Goal: Task Accomplishment & Management: Manage account settings

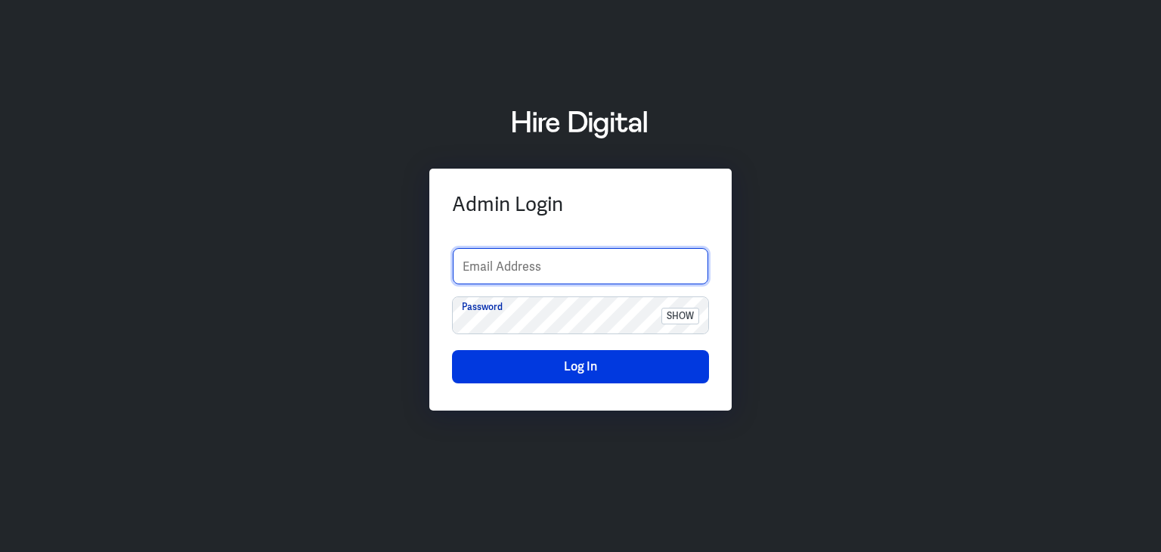
click at [467, 255] on input "text" at bounding box center [580, 266] width 255 height 36
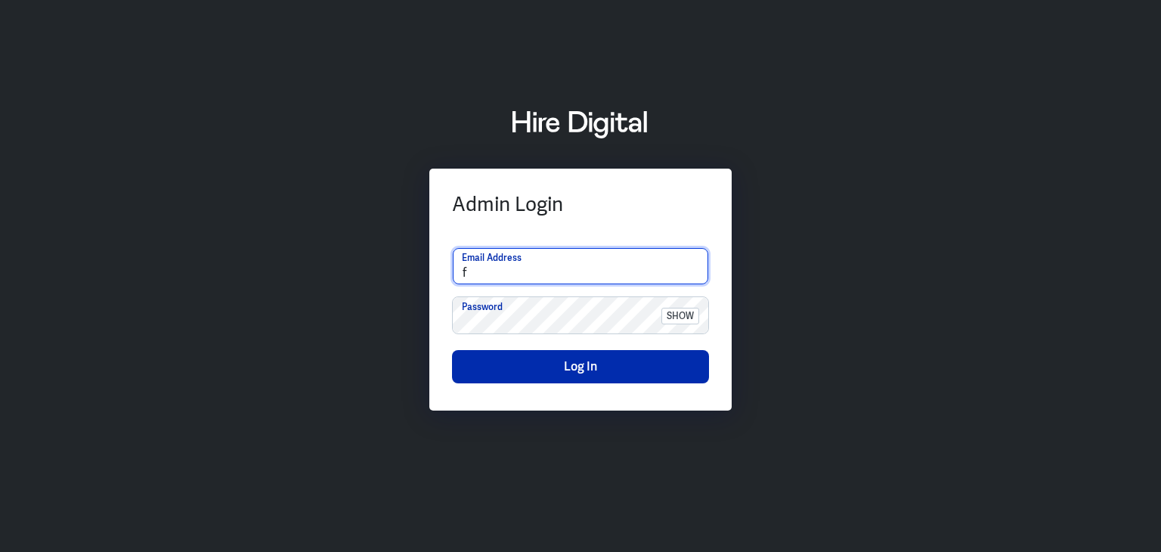
type input "finance-admin"
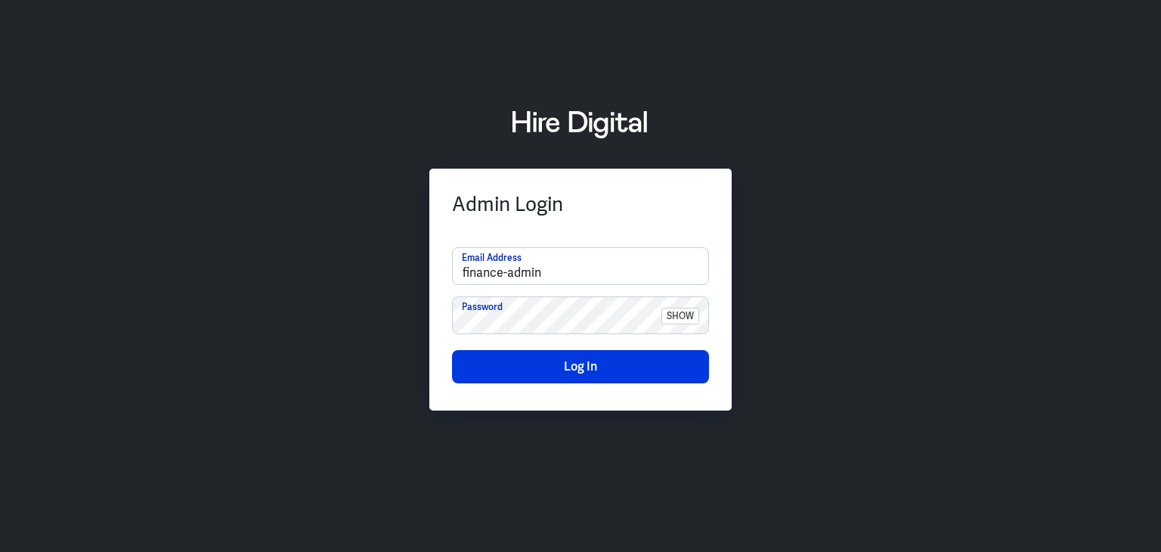
drag, startPoint x: 1044, startPoint y: 271, endPoint x: 987, endPoint y: 259, distance: 58.5
click at [1044, 271] on div "Admin Login finance-admin Email Address Password show Log In" at bounding box center [580, 275] width 1161 height 375
click at [556, 371] on button "Log In" at bounding box center [580, 366] width 257 height 33
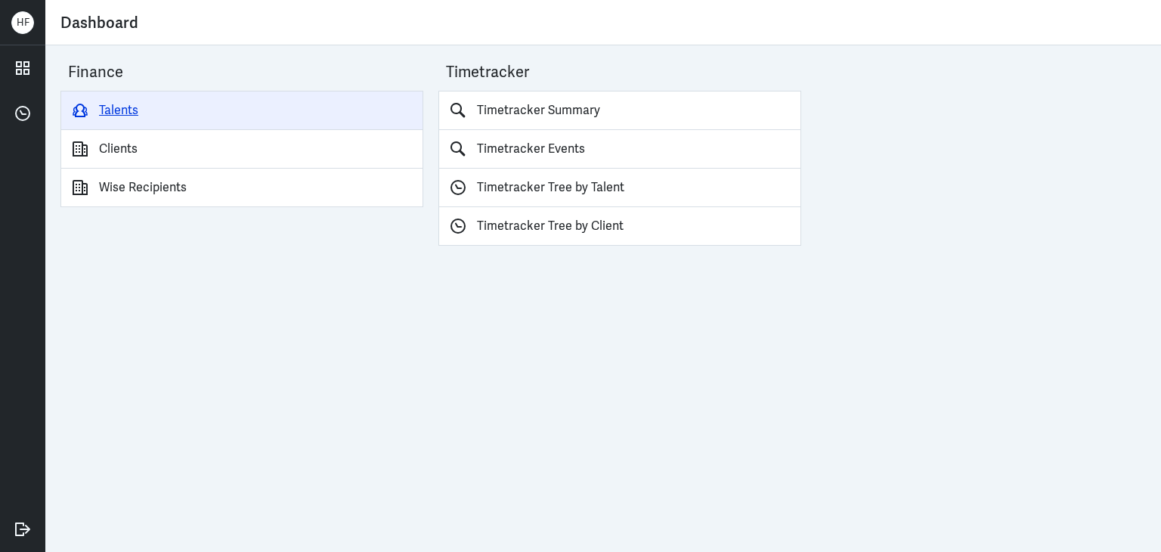
click at [116, 101] on link "Talents" at bounding box center [241, 110] width 363 height 39
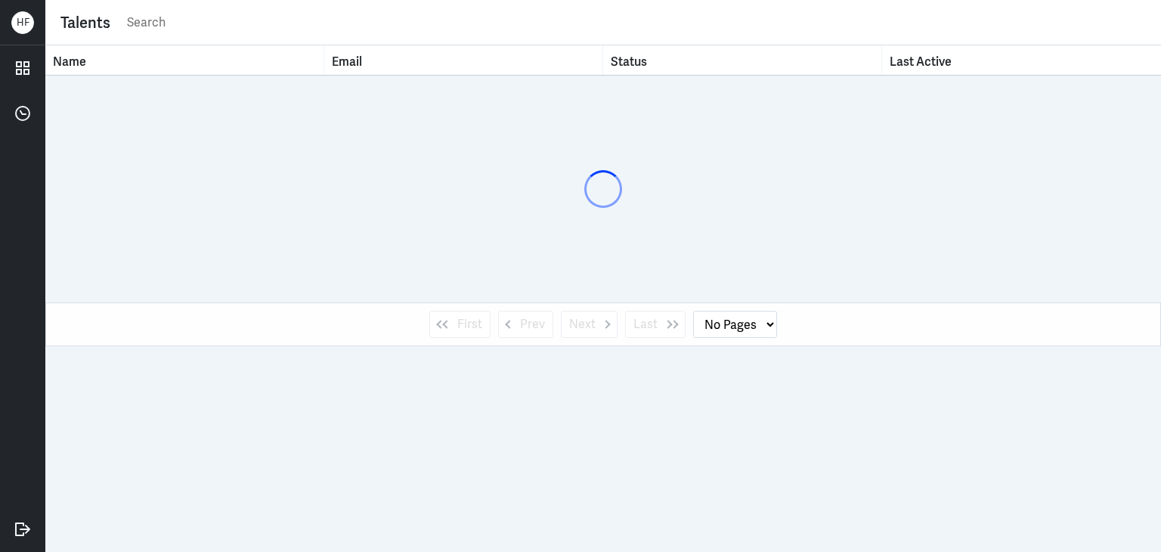
click at [172, 26] on input "text" at bounding box center [635, 22] width 1020 height 23
type input "joy"
select select "1"
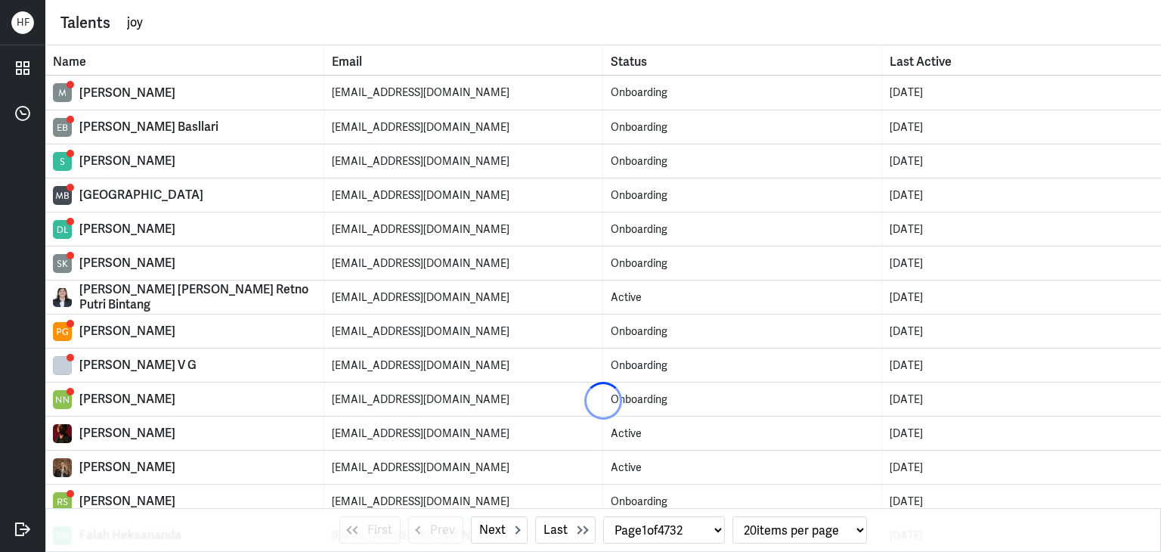
click at [196, 40] on div "Talents joy" at bounding box center [602, 22] width 1115 height 45
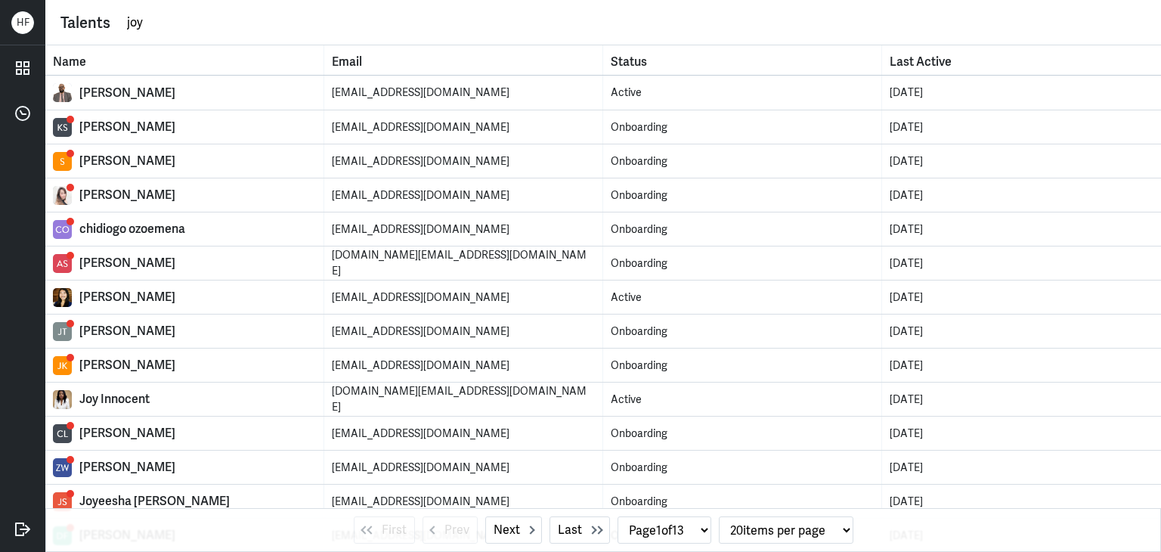
click at [184, 29] on input "joy" at bounding box center [635, 22] width 1020 height 23
type input "joy wang"
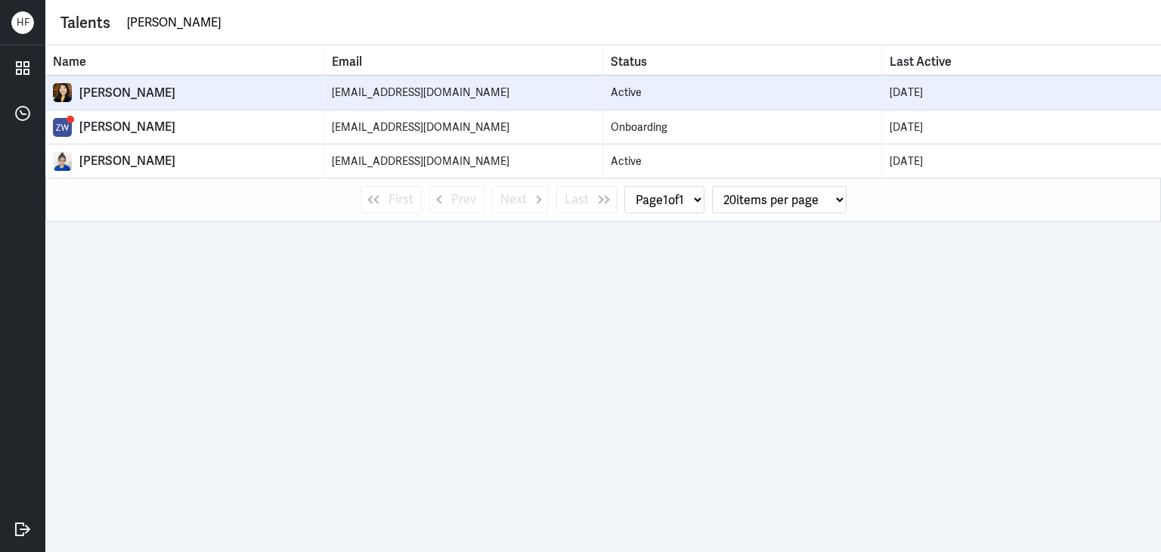
click at [114, 80] on td "Joy Wang" at bounding box center [184, 93] width 279 height 34
click at [120, 92] on div "Joy Wang" at bounding box center [197, 92] width 237 height 15
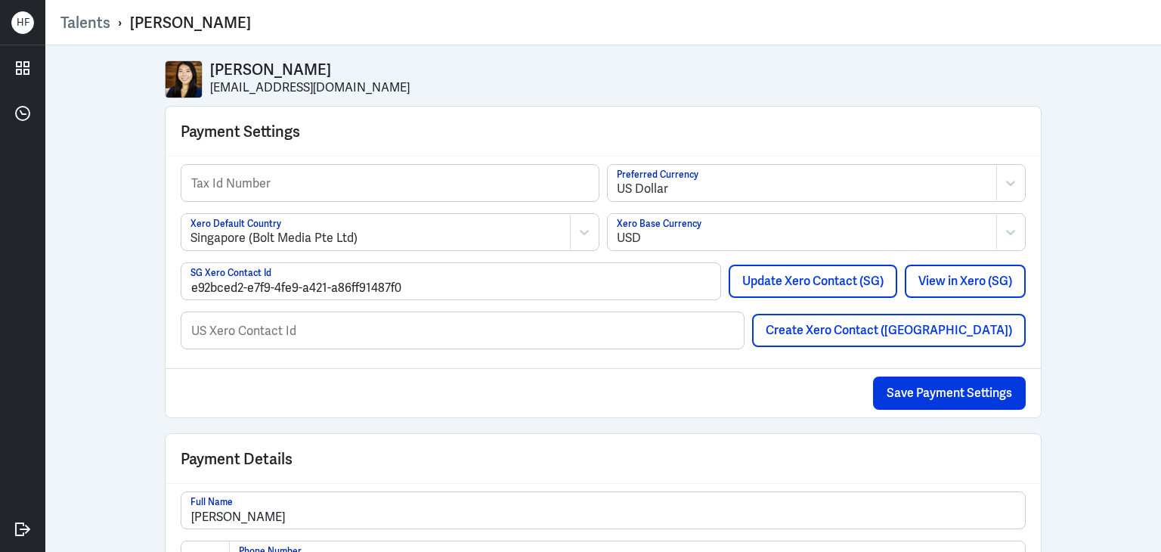
select select "1"
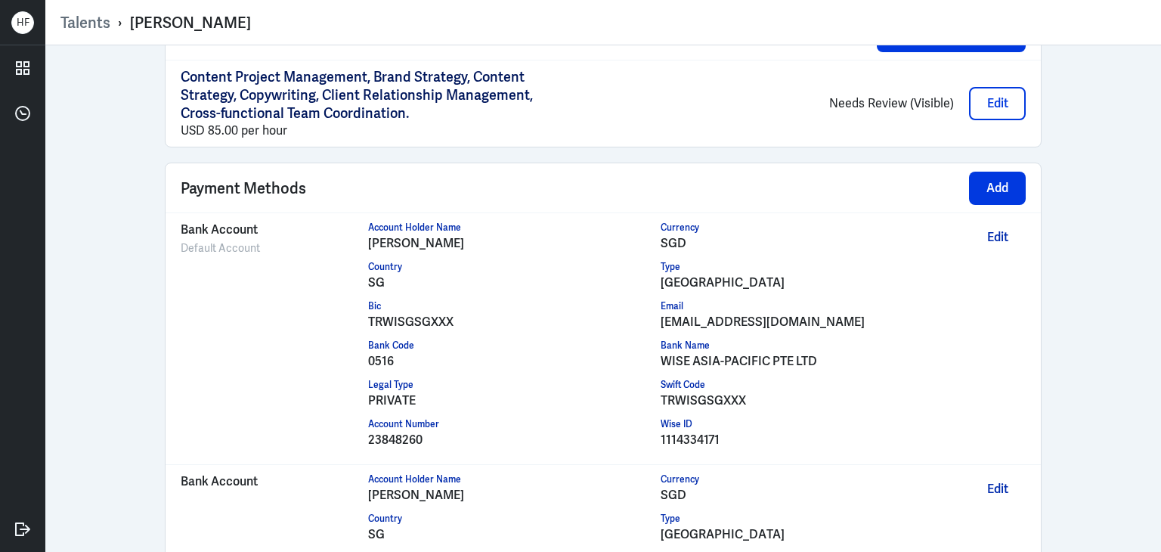
scroll to position [1196, 0]
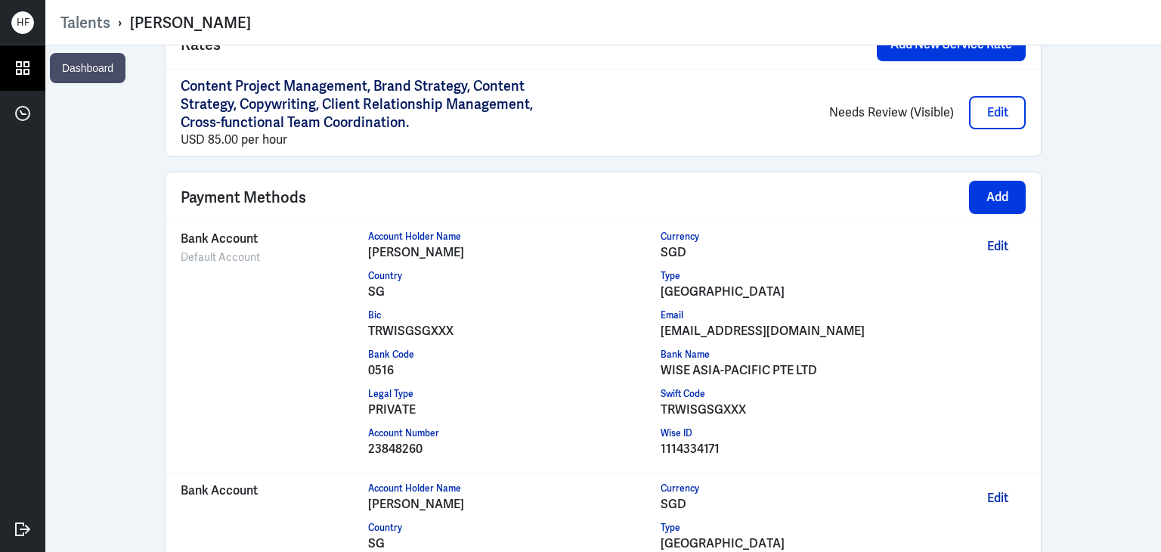
click at [21, 71] on icon at bounding box center [23, 68] width 12 height 12
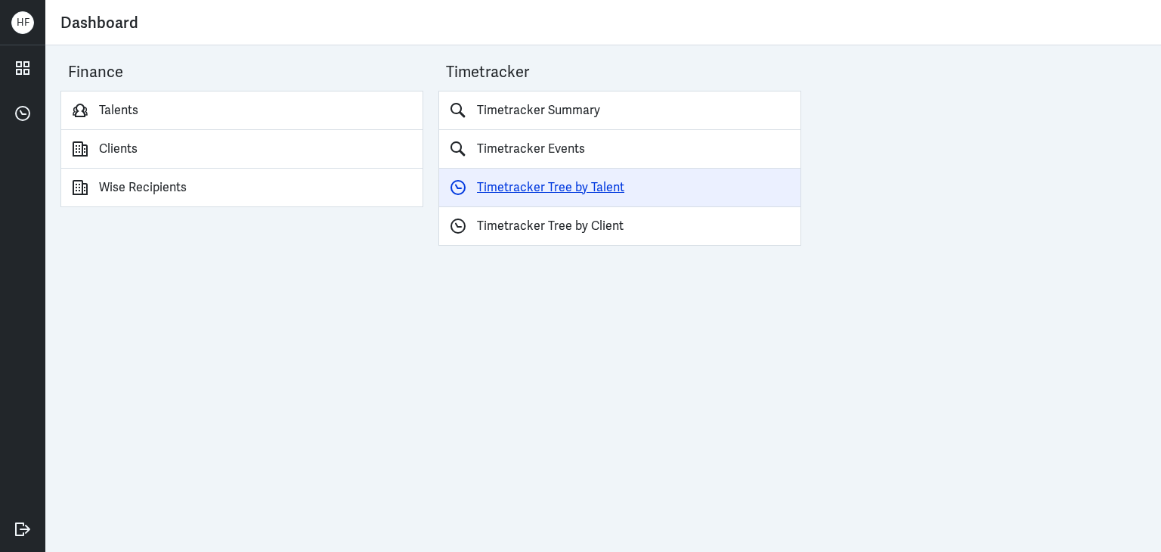
click at [550, 191] on link "Timetracker Tree by Talent" at bounding box center [619, 188] width 363 height 39
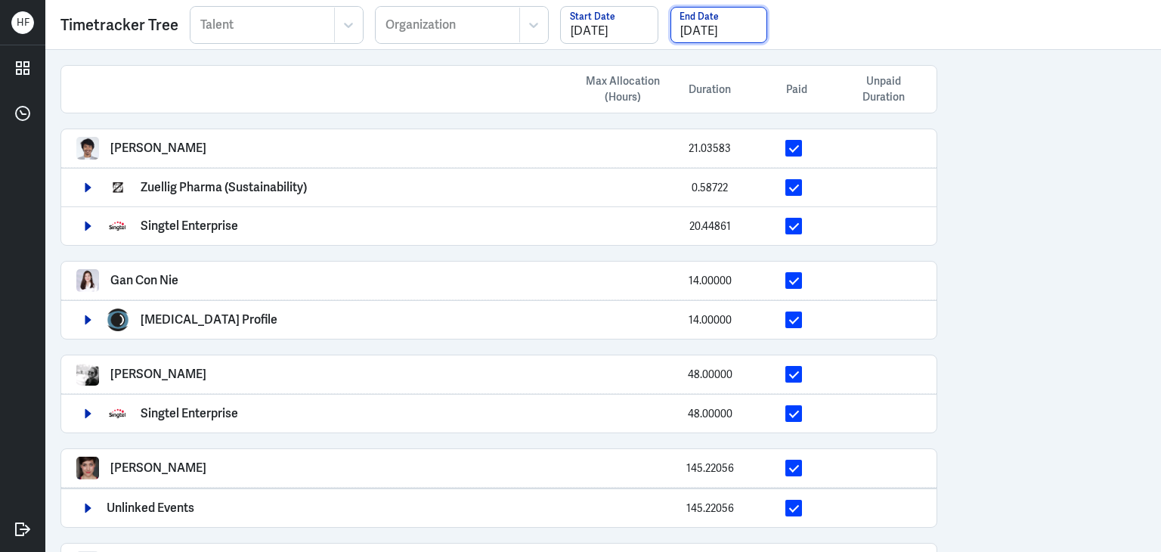
click at [703, 25] on input "08/31/2025" at bounding box center [718, 25] width 97 height 36
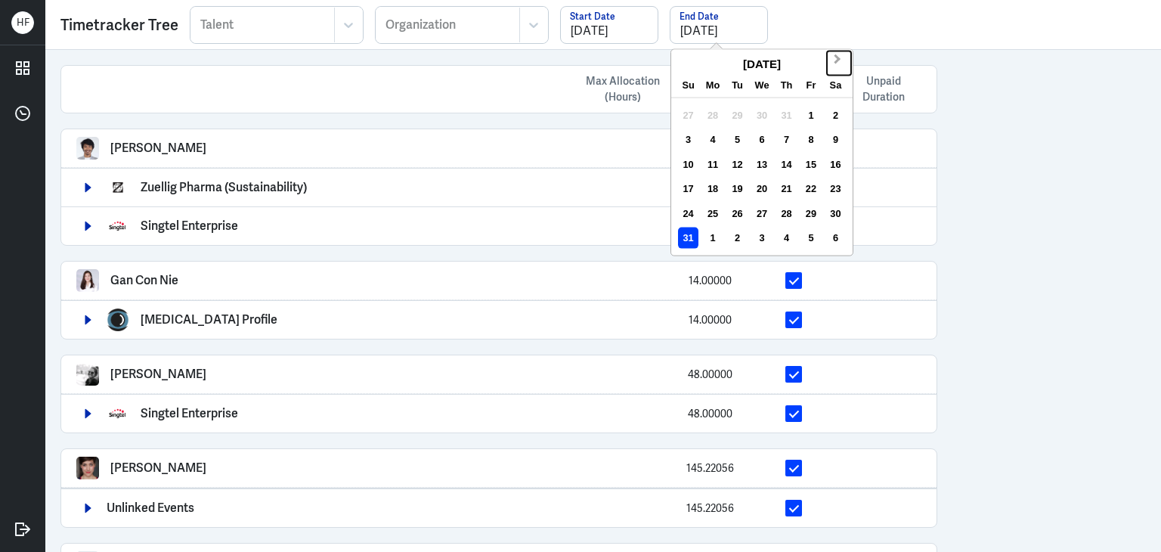
click at [837, 59] on span "Next Month" at bounding box center [837, 62] width 0 height 23
click at [712, 112] on div "1" at bounding box center [713, 115] width 20 height 20
type input "09/01/2025"
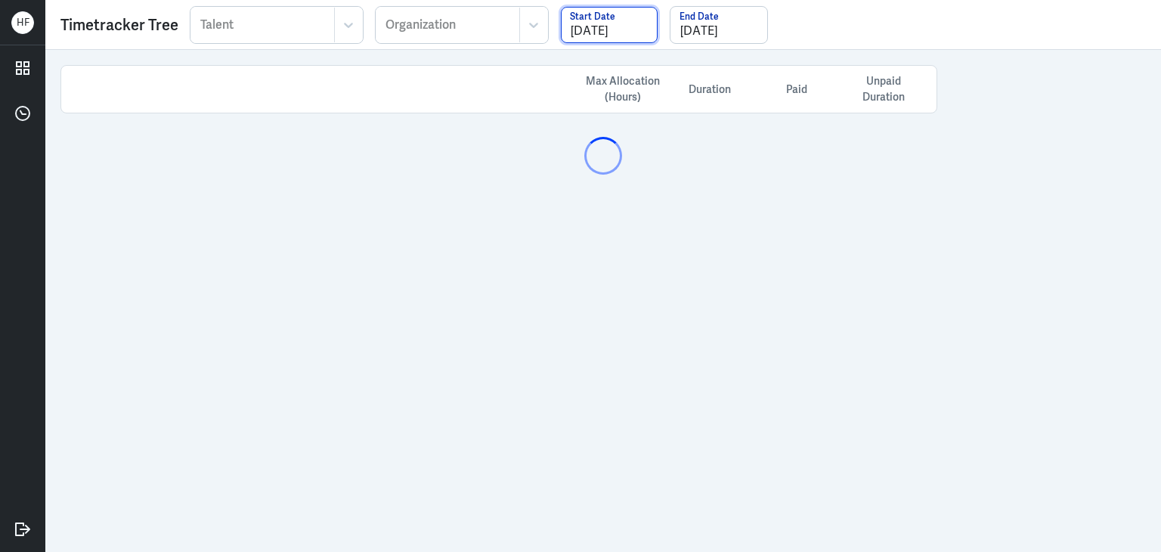
click at [632, 32] on input "08/01/2025" at bounding box center [609, 25] width 97 height 36
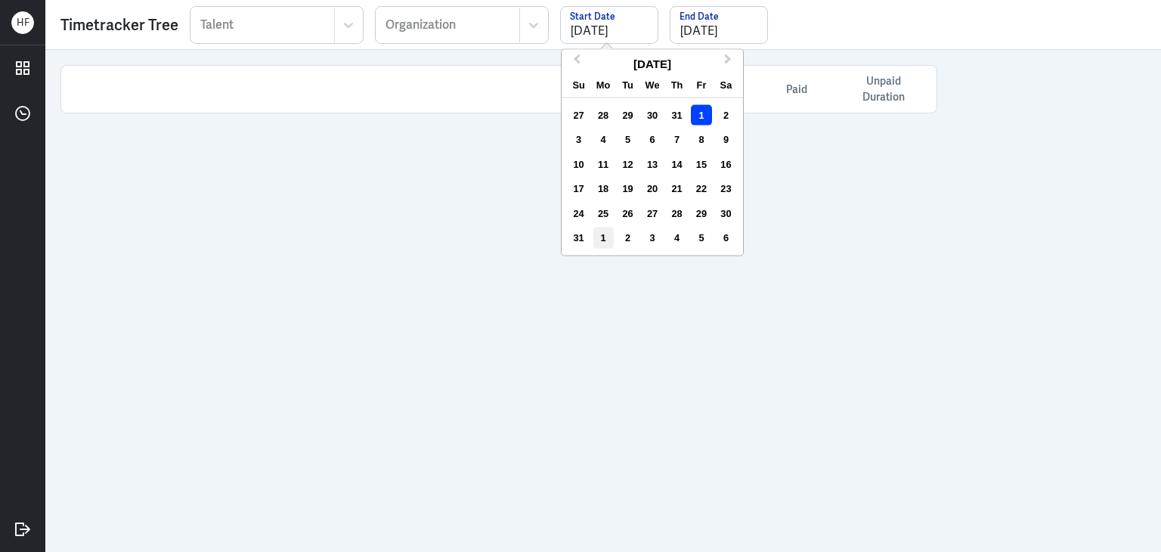
click at [599, 240] on div "1" at bounding box center [603, 237] width 20 height 20
type input "09/01/2025"
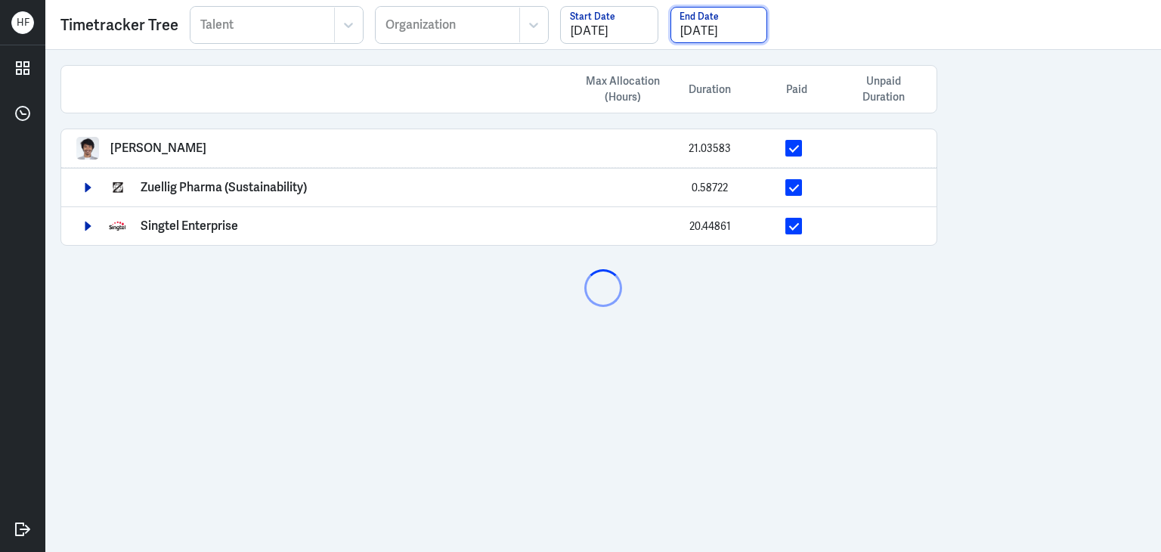
click at [724, 34] on input "09/01/2025" at bounding box center [718, 25] width 97 height 36
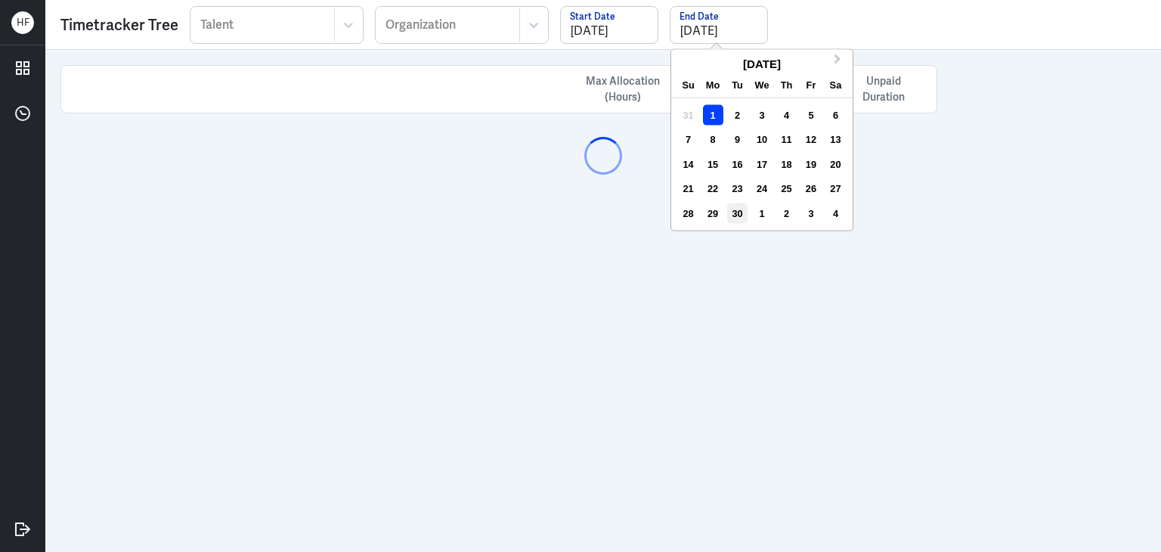
click at [733, 210] on div "30" at bounding box center [737, 213] width 20 height 20
type input "09/30/2025"
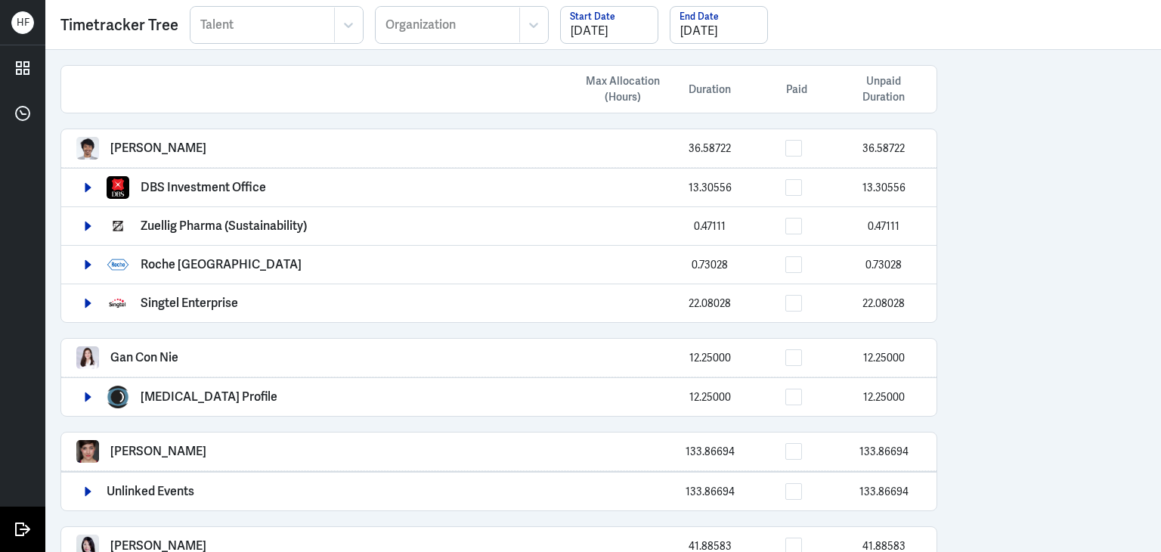
click at [23, 528] on icon at bounding box center [25, 528] width 11 height 9
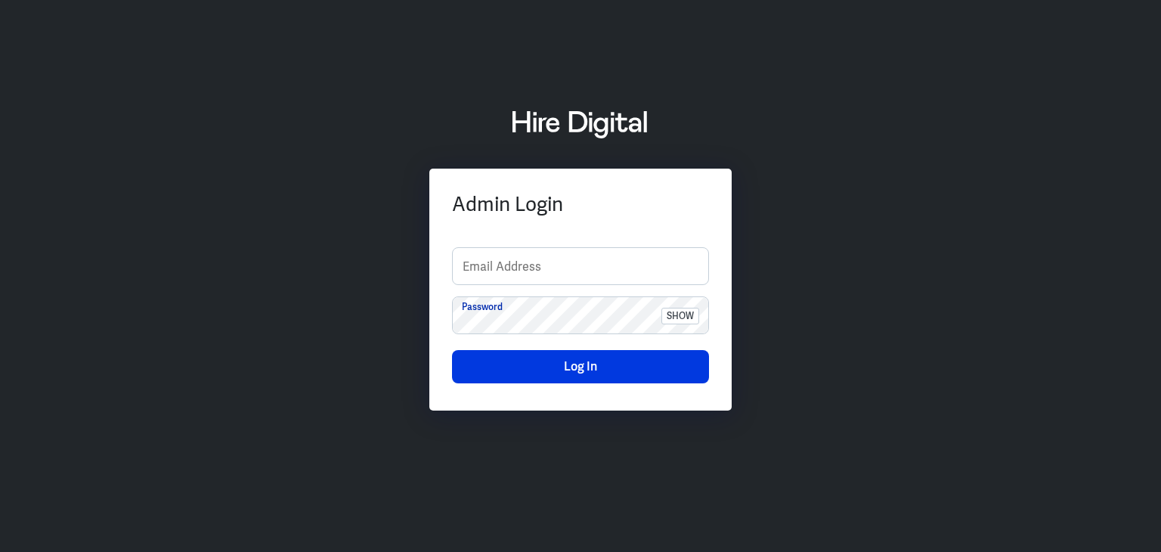
click at [1035, 292] on div "Admin Login Email Address Password show Log In" at bounding box center [580, 275] width 1161 height 375
click at [508, 256] on input "text" at bounding box center [580, 266] width 255 height 36
type input "finance-admin"
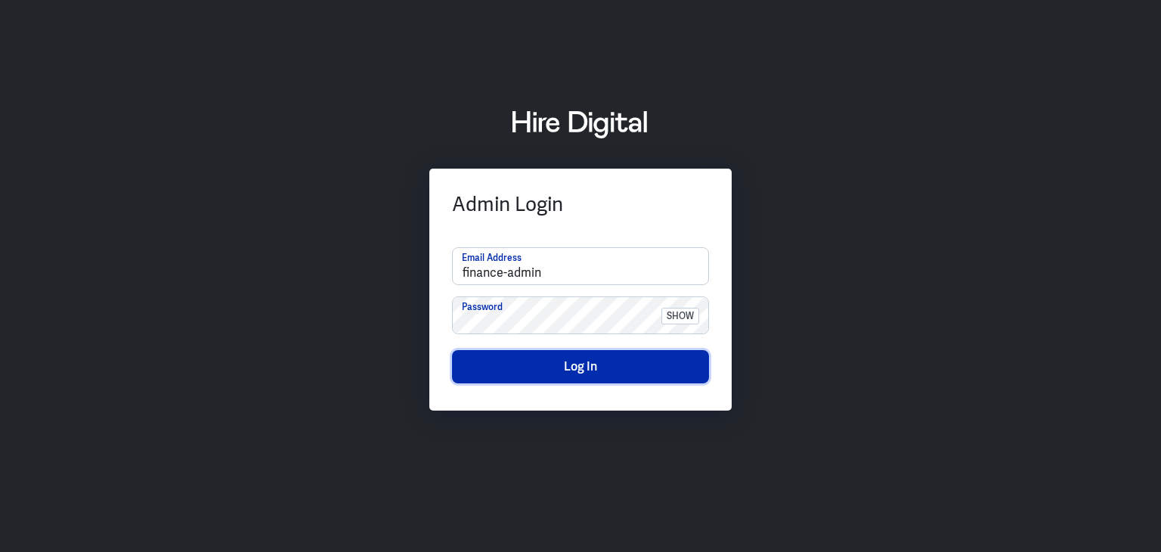
click at [567, 362] on button "Log In" at bounding box center [580, 366] width 257 height 33
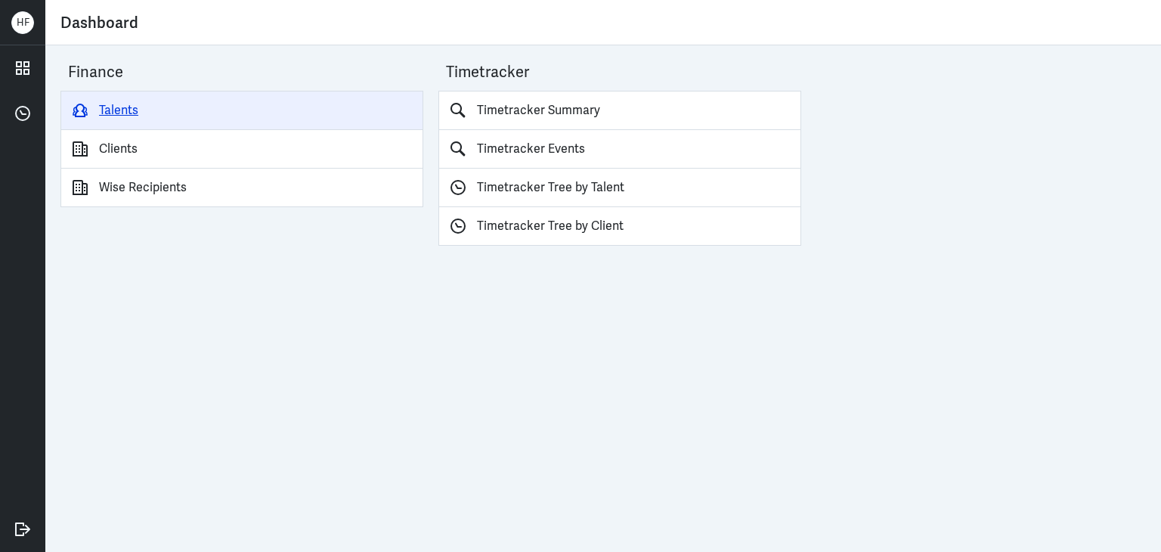
click at [140, 115] on link "Talents" at bounding box center [241, 110] width 363 height 39
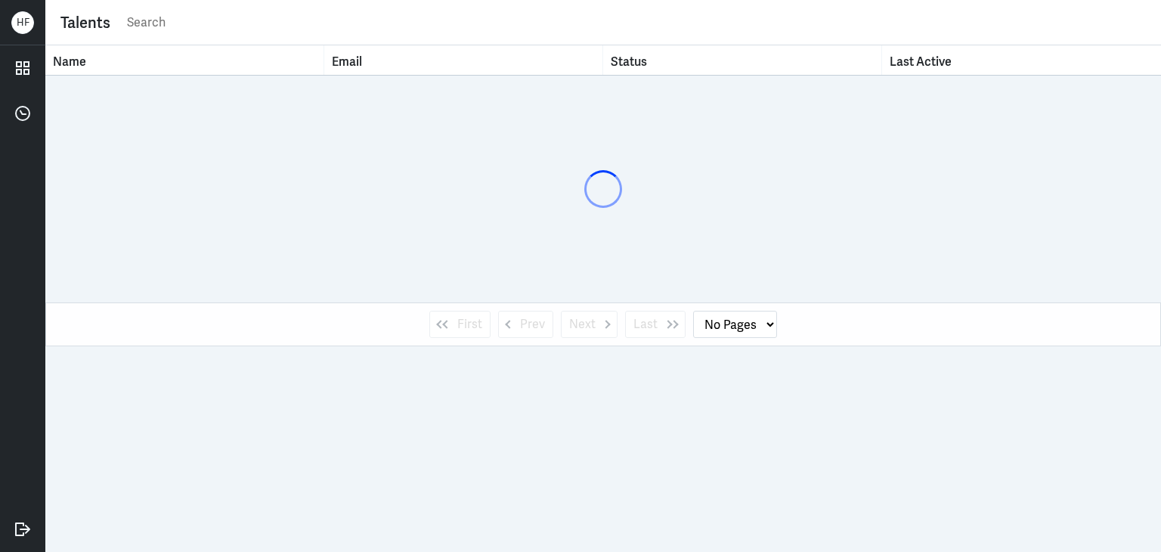
click at [137, 23] on input "text" at bounding box center [635, 22] width 1020 height 23
type input "joy"
select select "1"
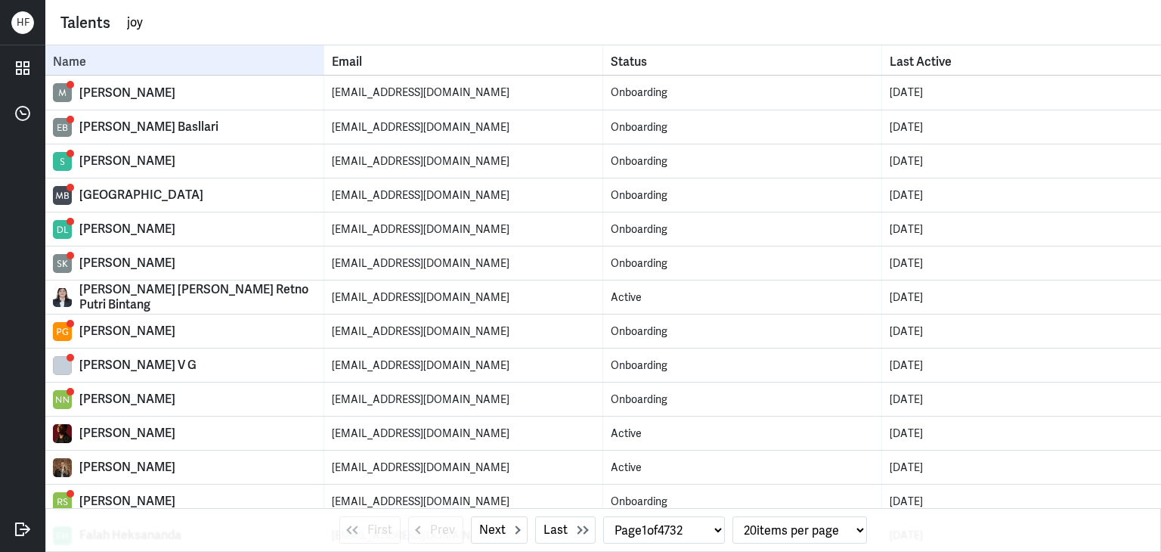
type input "joy wang"
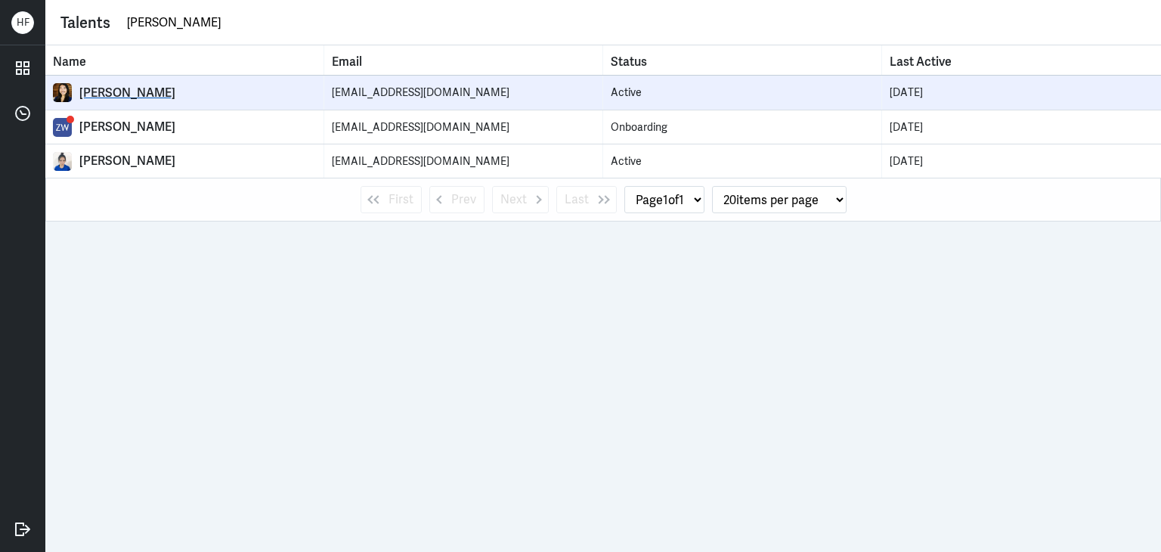
click at [85, 94] on div "Joy Wang" at bounding box center [197, 92] width 237 height 15
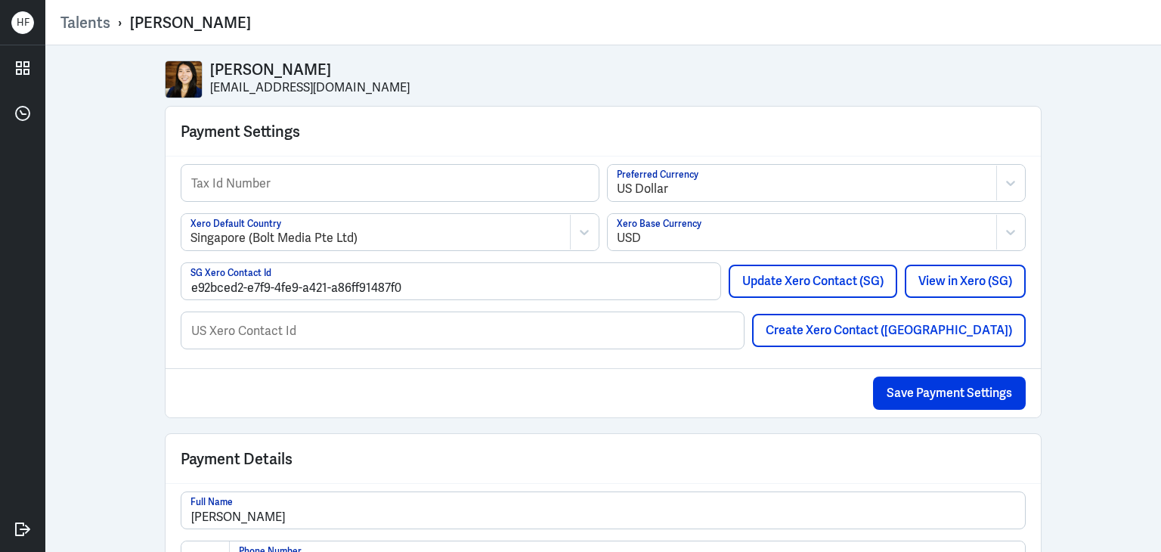
select select "1"
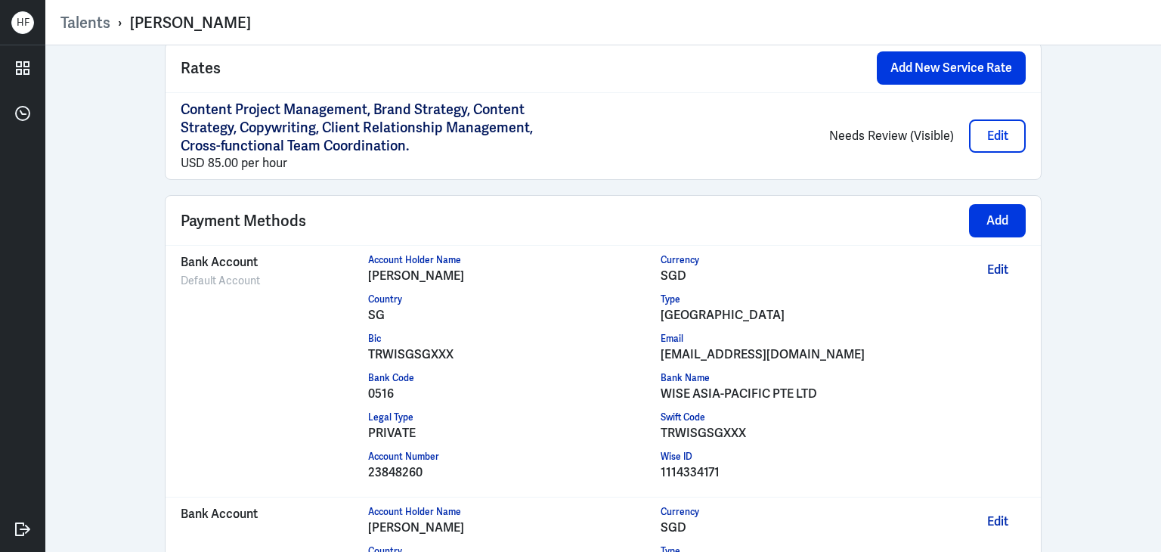
scroll to position [1164, 0]
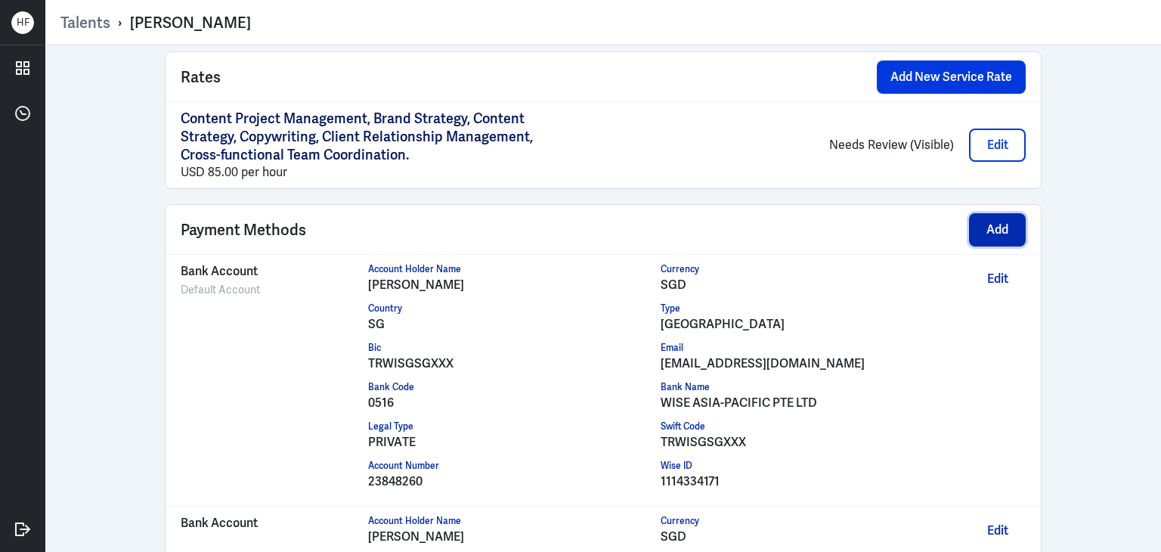
click at [991, 232] on button "Add" at bounding box center [997, 229] width 57 height 33
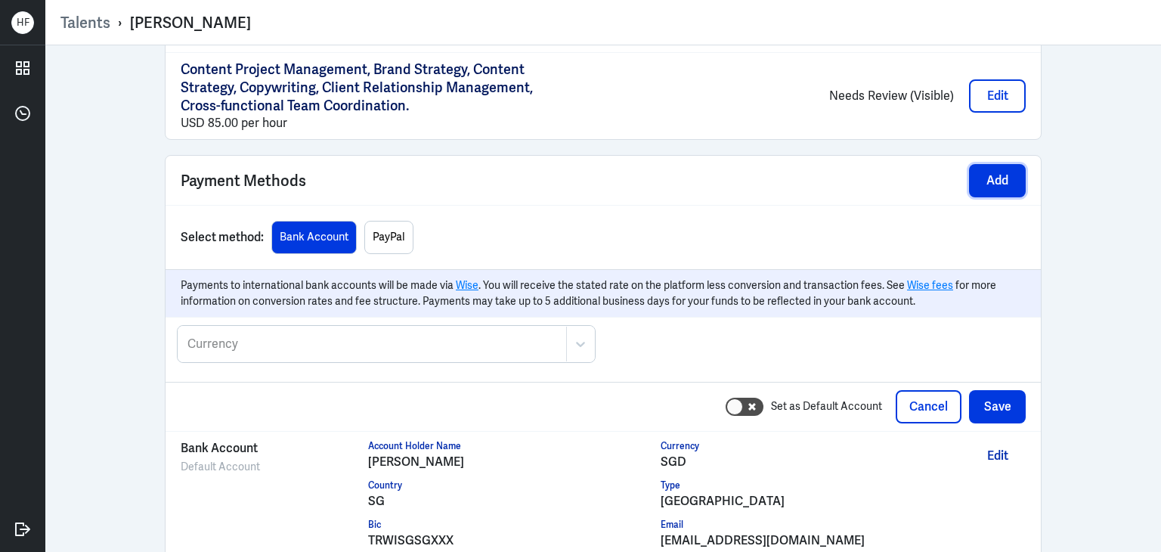
scroll to position [1239, 0]
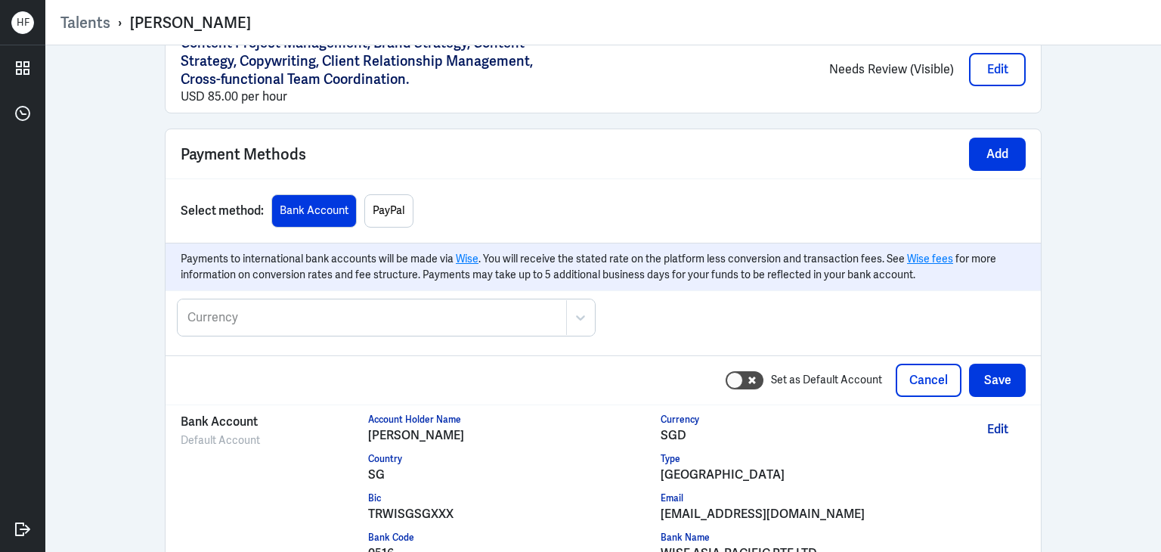
click at [287, 321] on div "Currency" at bounding box center [372, 317] width 388 height 35
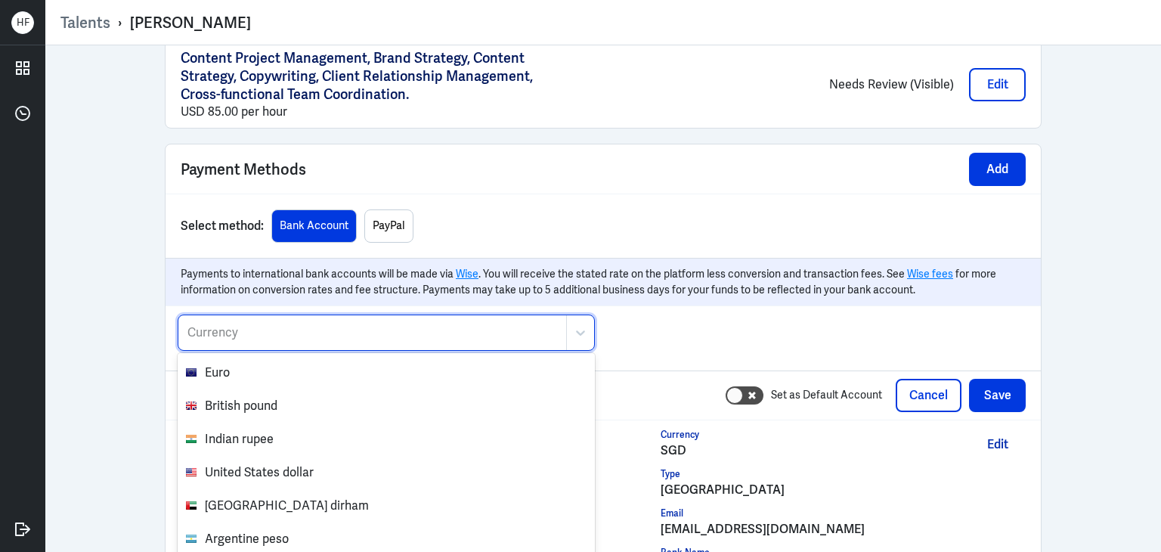
scroll to position [1241, 0]
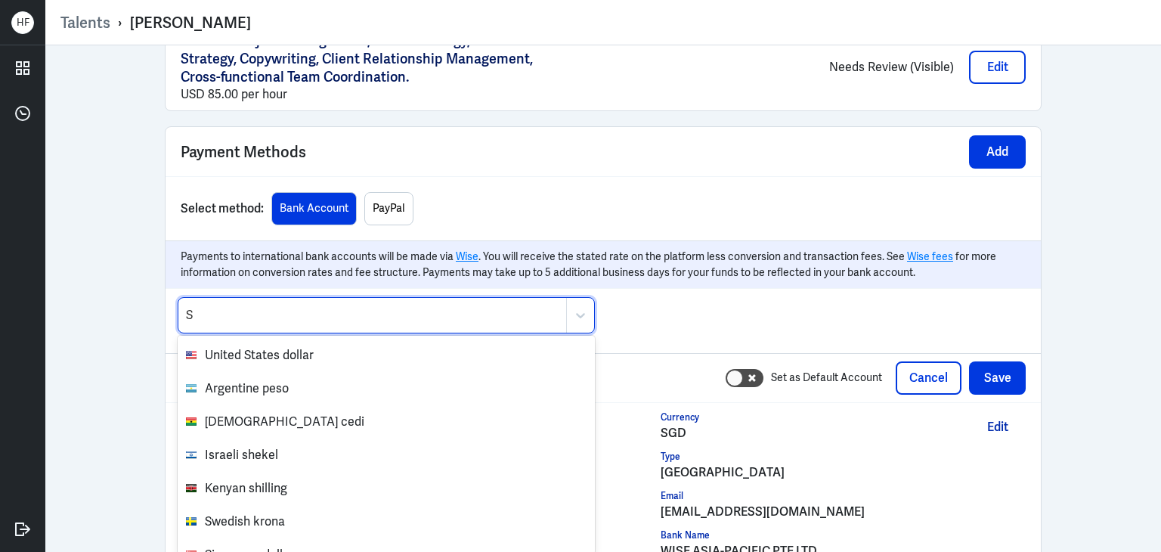
type input "SG"
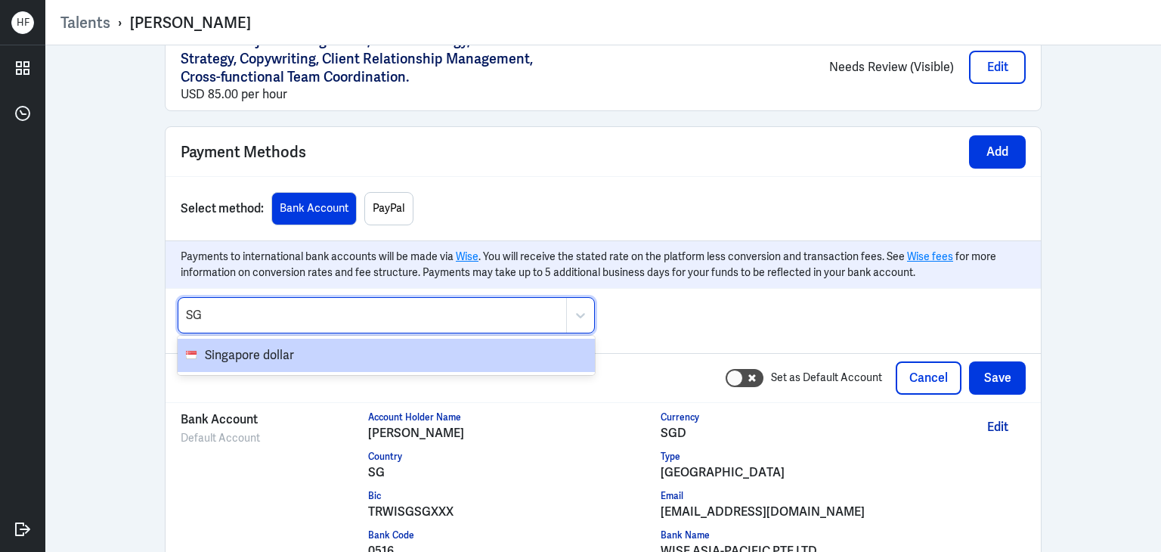
click at [270, 351] on span "Singapore dollar" at bounding box center [396, 355] width 382 height 18
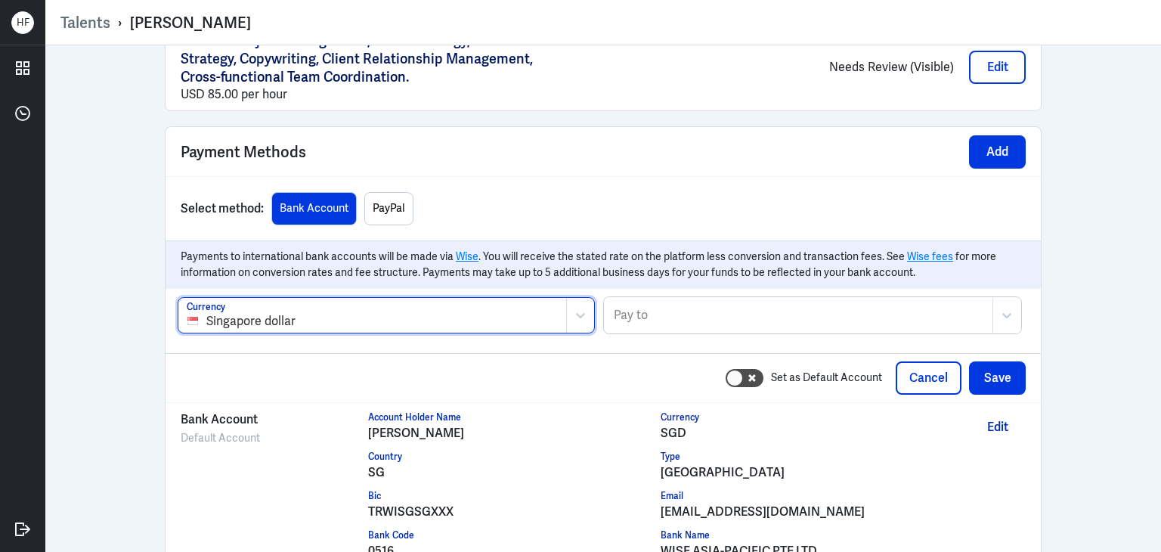
click at [732, 298] on div "Pay to" at bounding box center [799, 315] width 388 height 35
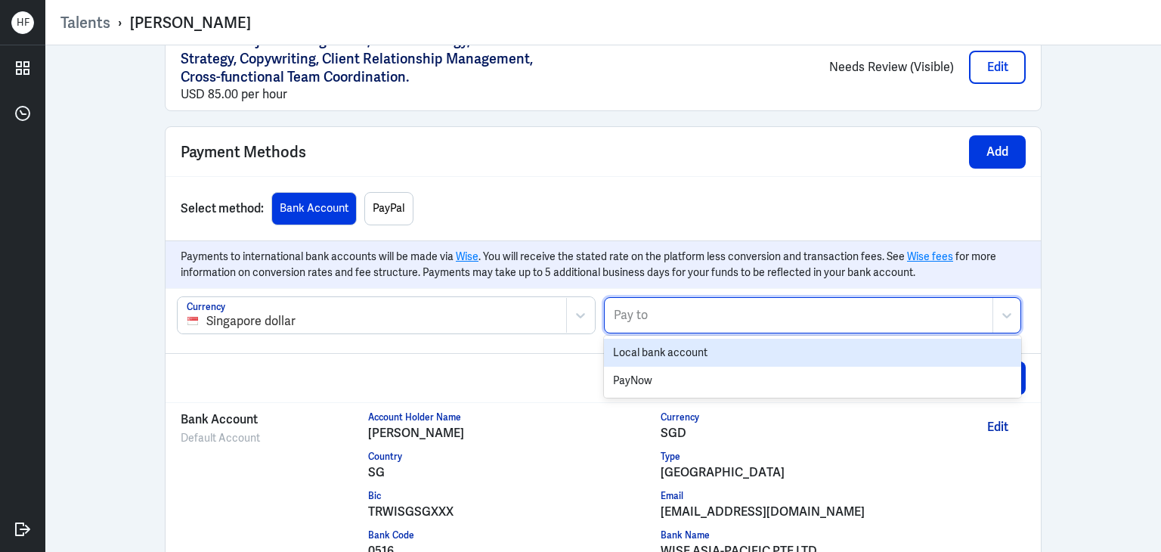
click at [719, 345] on div "Local bank account" at bounding box center [812, 353] width 417 height 28
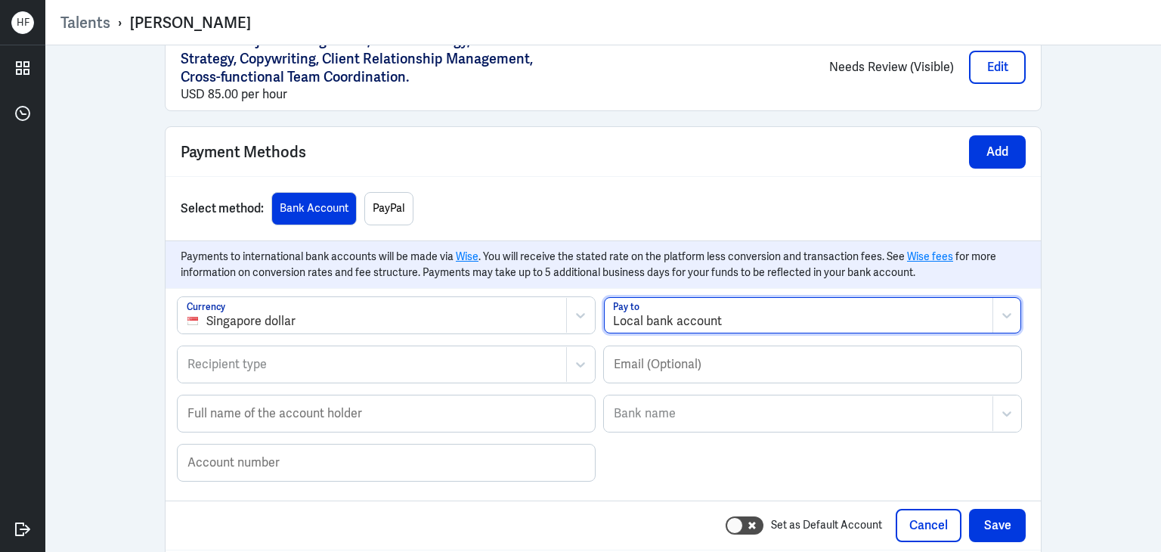
scroll to position [1477, 0]
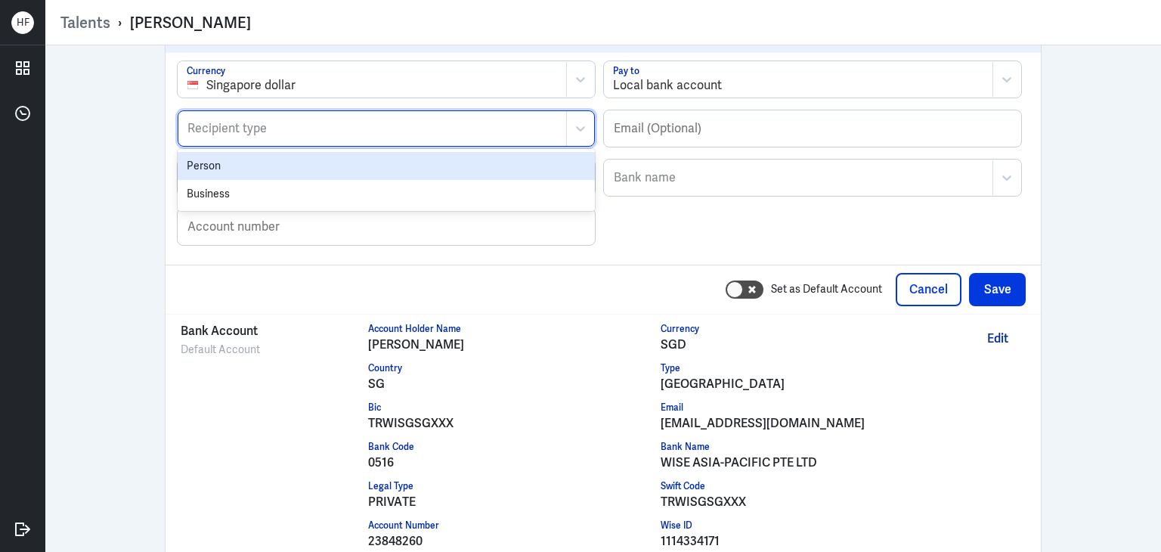
click at [280, 131] on div "Recipient type" at bounding box center [372, 128] width 388 height 35
click at [273, 162] on div "Person" at bounding box center [386, 166] width 417 height 28
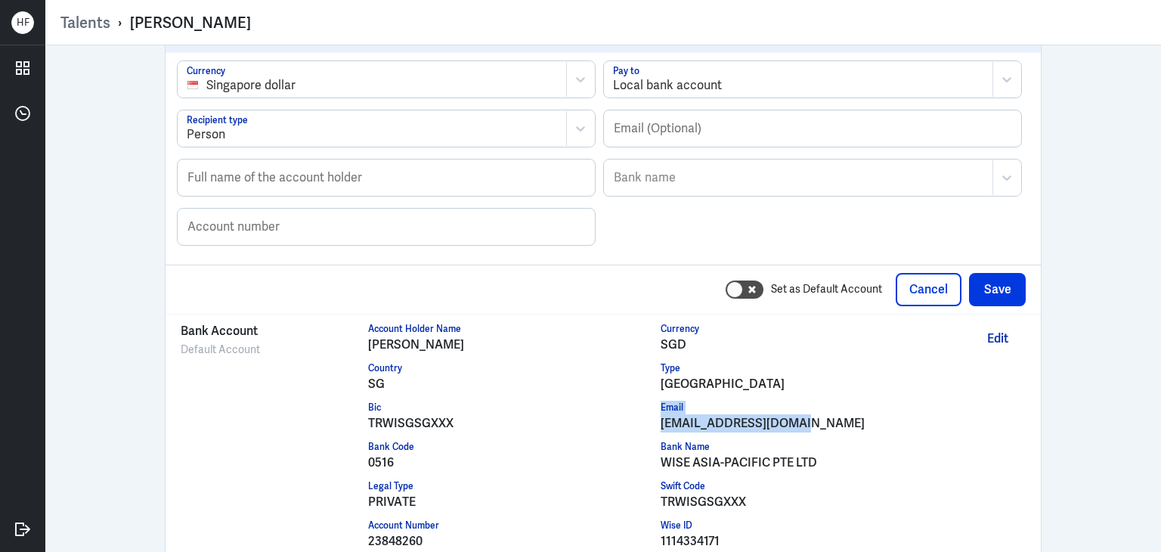
drag, startPoint x: 652, startPoint y: 416, endPoint x: 813, endPoint y: 420, distance: 161.0
click at [813, 420] on div "Account Holder Name Joy Wang Currency SGD Country SG Type singapore Bic TRWISGS…" at bounding box center [661, 440] width 586 height 236
click at [805, 418] on div "jwang052019@gmail.com" at bounding box center [806, 423] width 293 height 18
drag, startPoint x: 798, startPoint y: 419, endPoint x: 653, endPoint y: 420, distance: 145.1
click at [653, 420] on div "Account Holder Name Joy Wang Currency SGD Country SG Type singapore Bic TRWISGS…" at bounding box center [661, 440] width 586 height 236
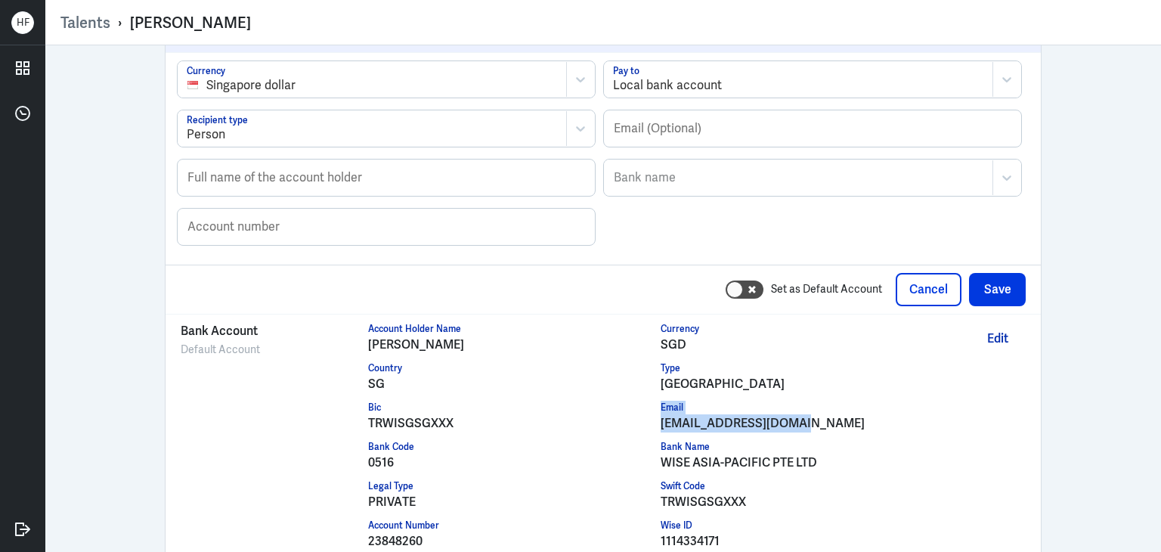
click at [810, 414] on div "jwang052019@gmail.com" at bounding box center [806, 423] width 293 height 18
drag, startPoint x: 801, startPoint y: 416, endPoint x: 654, endPoint y: 424, distance: 146.8
click at [660, 424] on div "jwang052019@gmail.com" at bounding box center [806, 423] width 293 height 18
copy div "jwang052019@gmail.com"
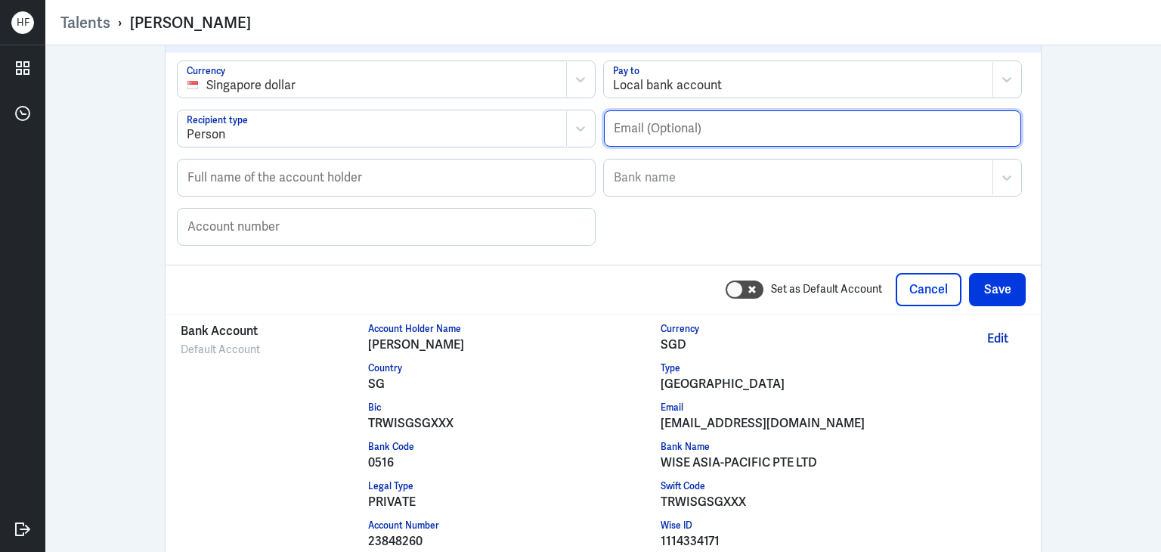
click at [627, 134] on input "text" at bounding box center [812, 128] width 417 height 36
type input "v"
paste input "jwang052019@gmail.com"
type input "jwang052019@gmail.com"
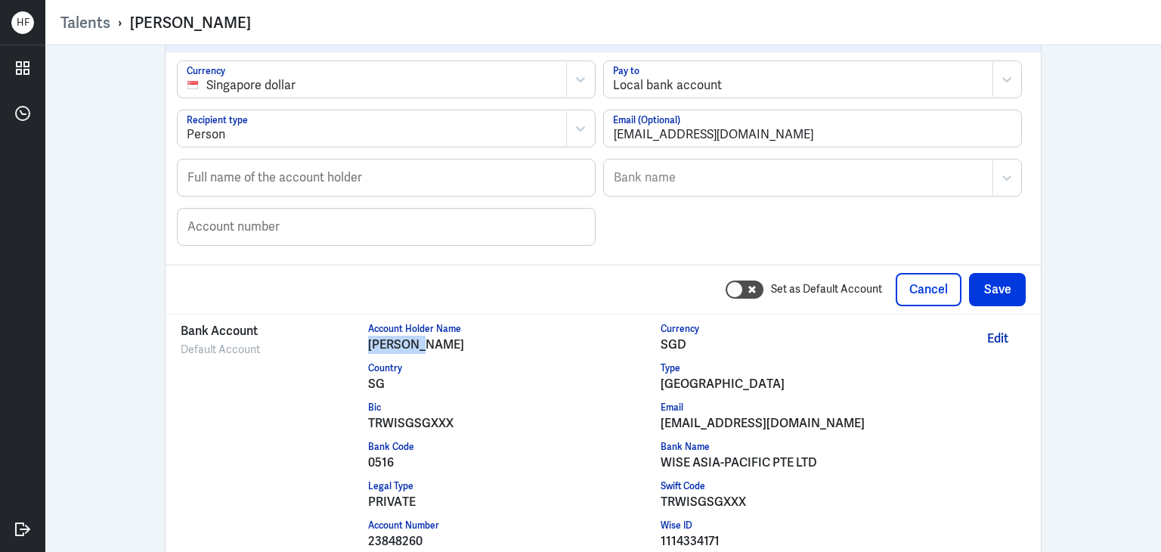
drag, startPoint x: 360, startPoint y: 339, endPoint x: 411, endPoint y: 339, distance: 51.4
click at [411, 339] on div "Bank Account Default Account Account Holder Name Joy Wang Currency SGD Country …" at bounding box center [603, 440] width 845 height 236
copy div "Joy Wang"
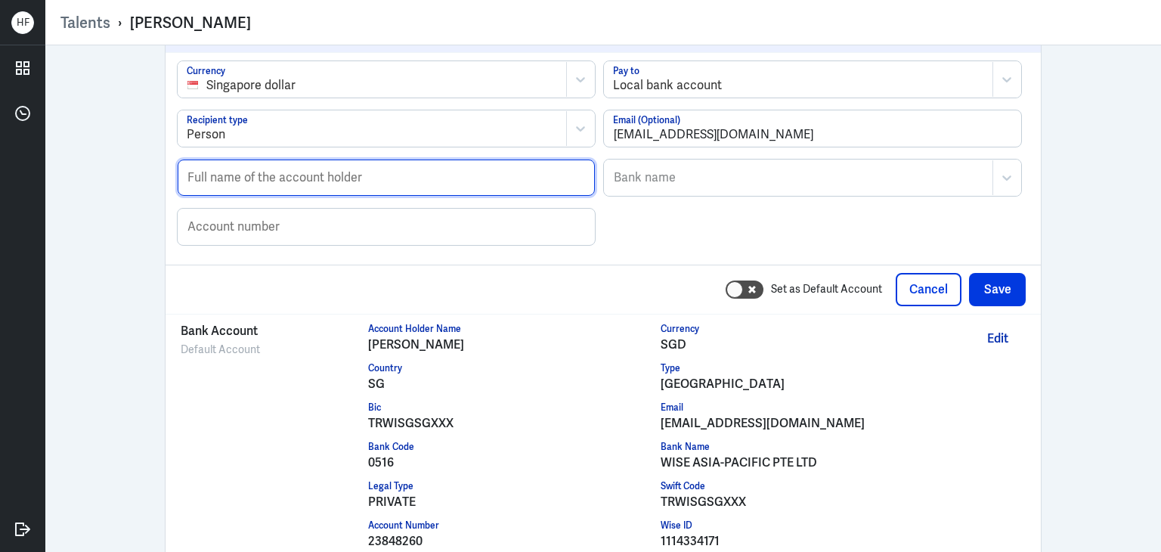
click at [196, 169] on input "text" at bounding box center [386, 177] width 417 height 36
paste input "Joy Wang"
type input "Joy Wang"
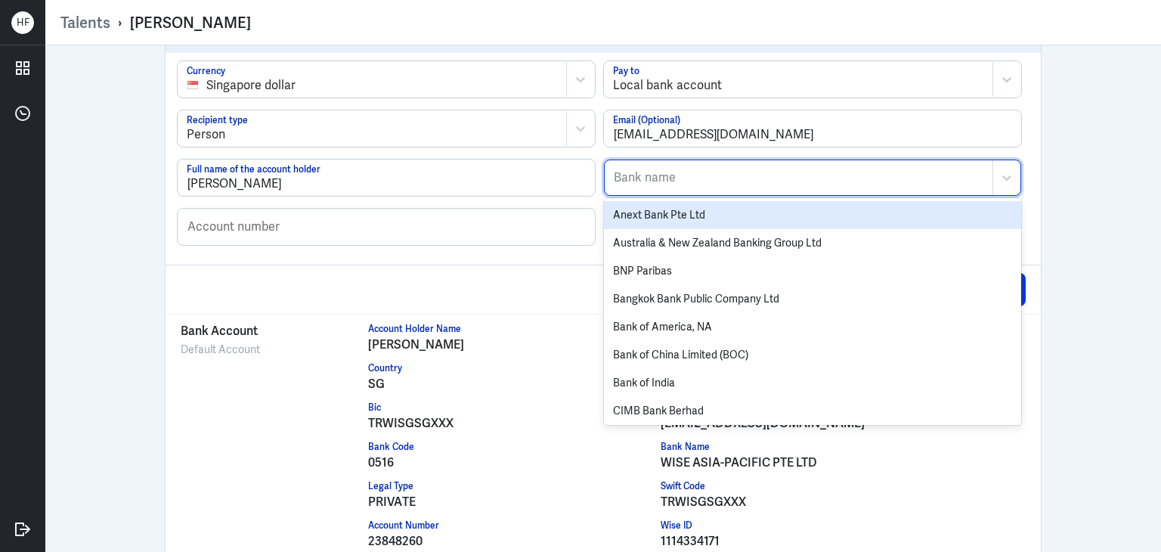
click at [660, 169] on div at bounding box center [798, 178] width 373 height 18
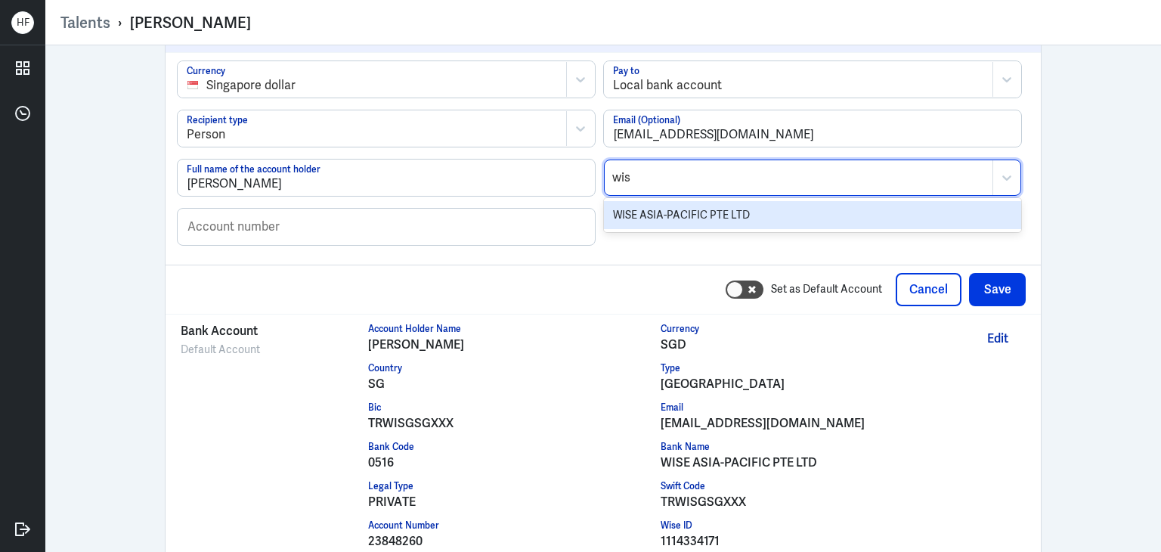
type input "wise"
click at [731, 206] on div "WISE ASIA-PACIFIC PTE LTD" at bounding box center [812, 215] width 417 height 28
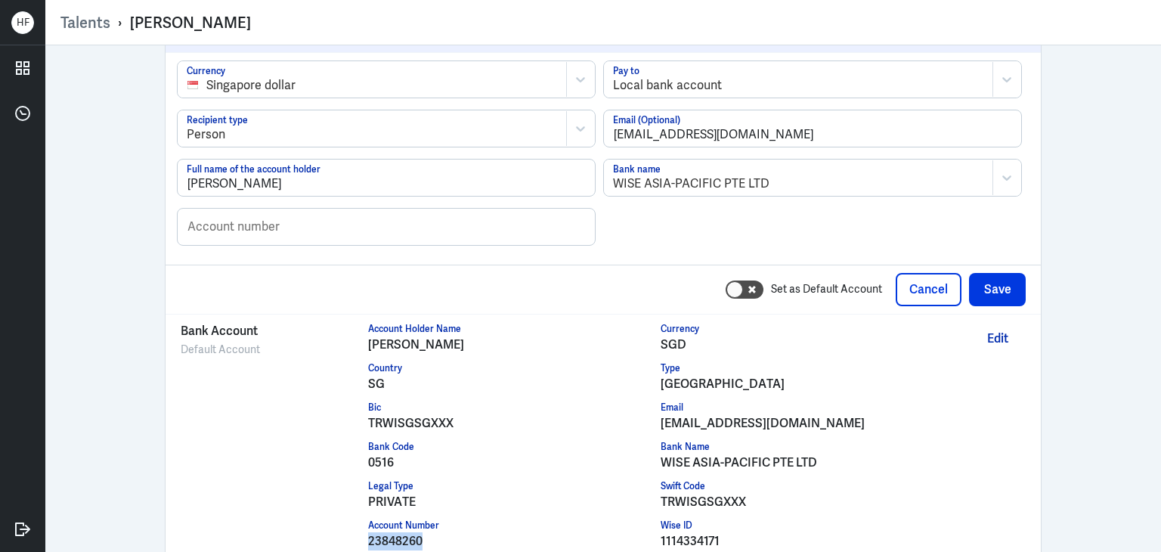
drag, startPoint x: 356, startPoint y: 534, endPoint x: 417, endPoint y: 536, distance: 61.2
click at [417, 536] on div "Bank Account Default Account Account Holder Name Joy Wang Currency SGD Country …" at bounding box center [603, 440] width 845 height 236
copy div "23848260"
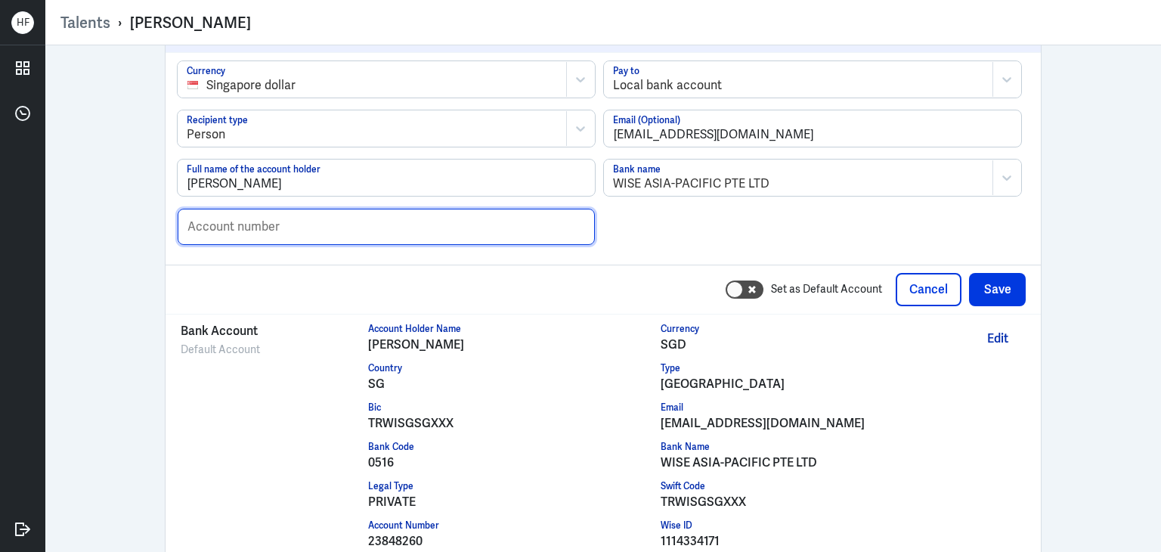
click at [185, 223] on input "text" at bounding box center [386, 227] width 417 height 36
paste input "23848260"
click at [181, 219] on input "23848260" at bounding box center [386, 227] width 417 height 36
type input "23848260"
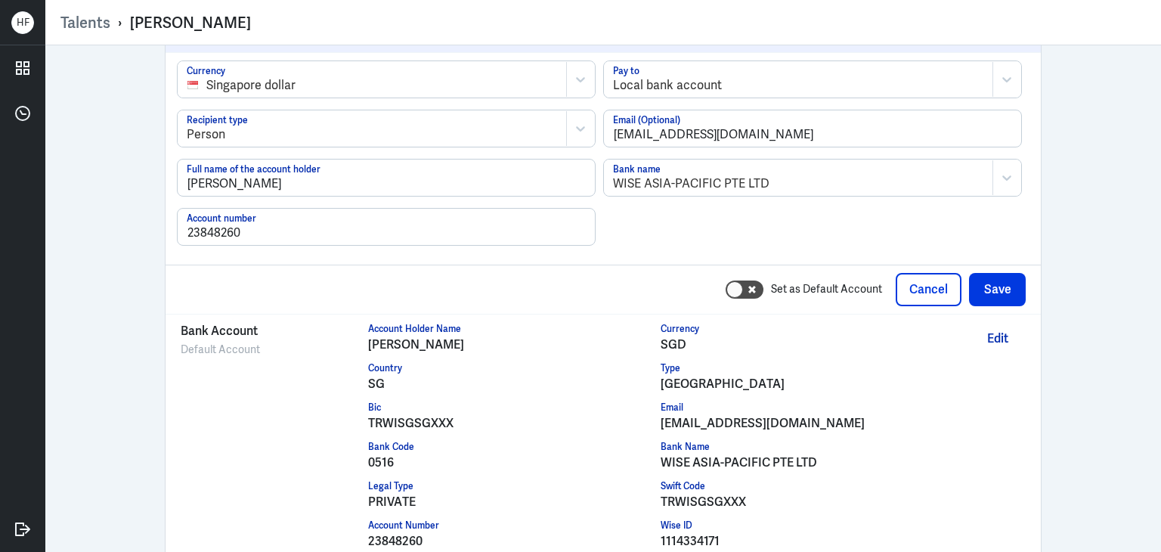
click at [1084, 249] on div "Joy Wang joywpublicrelations@gmail.com Payment Settings Tax Id Number US Dollar…" at bounding box center [602, 298] width 1115 height 506
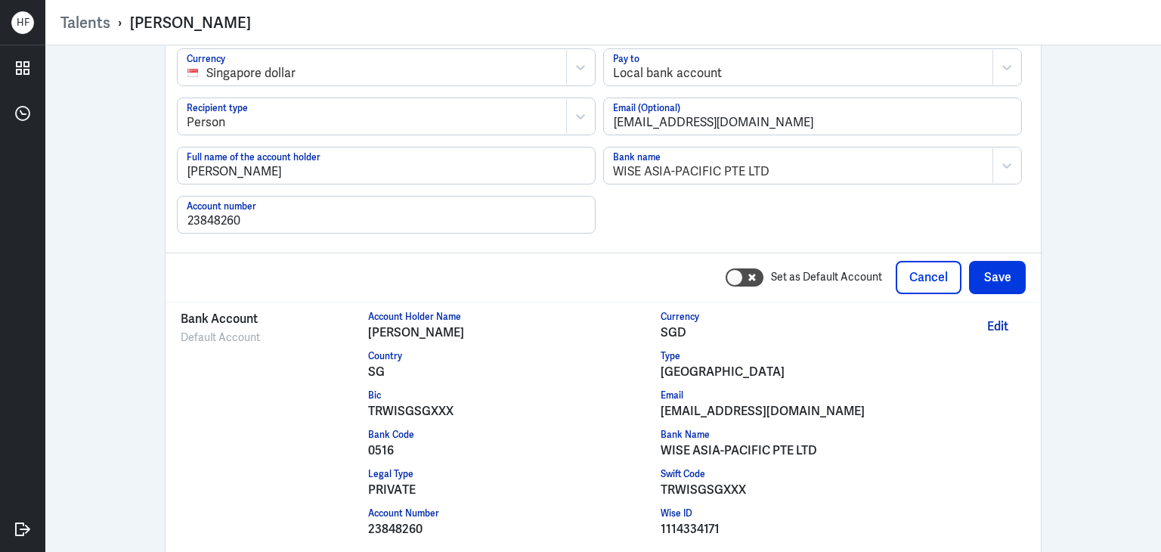
scroll to position [1402, 0]
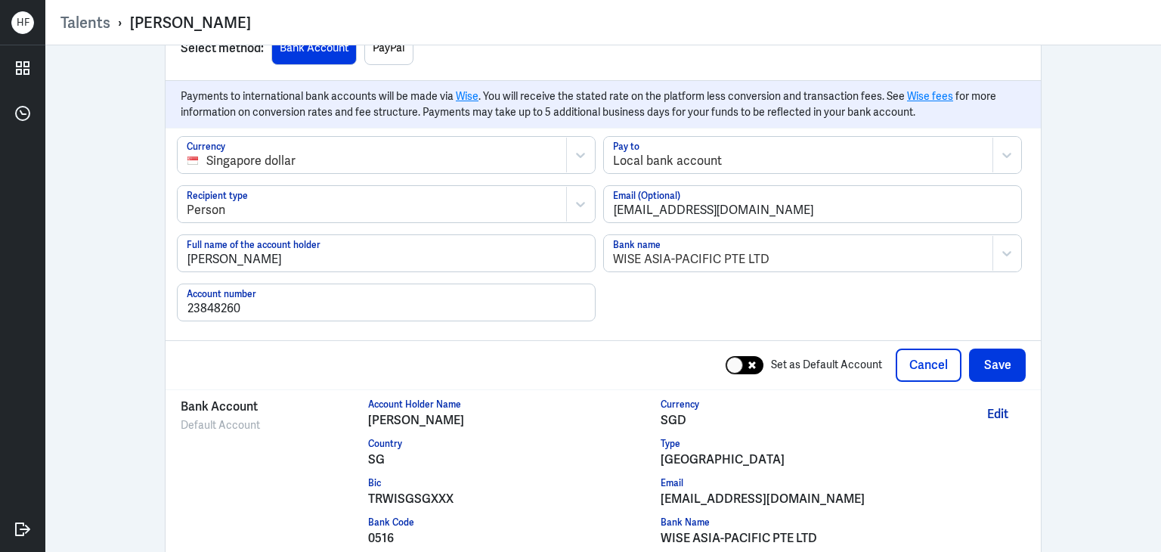
click at [747, 362] on div at bounding box center [744, 365] width 38 height 18
checkbox input "true"
click at [993, 360] on button "Save" at bounding box center [997, 364] width 57 height 33
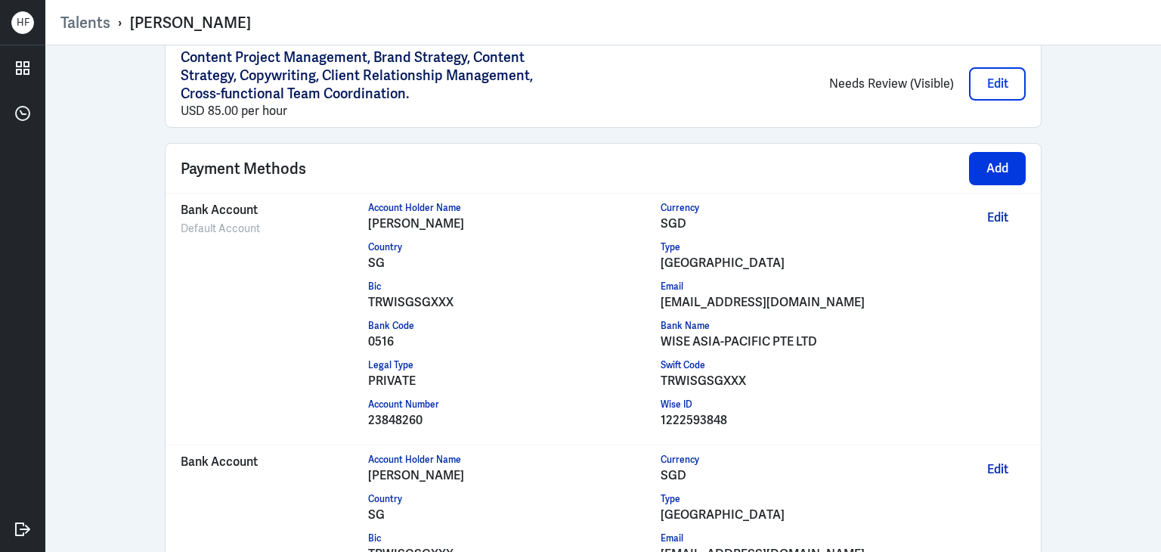
scroll to position [1215, 0]
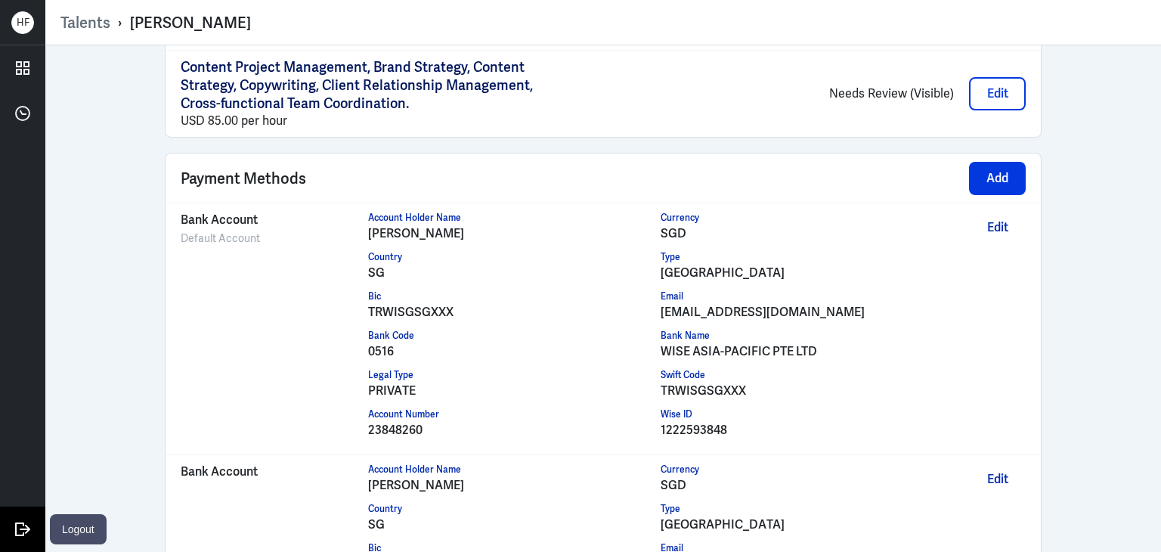
click at [19, 530] on icon at bounding box center [22, 529] width 23 height 23
